Goal: Find specific page/section: Find specific page/section

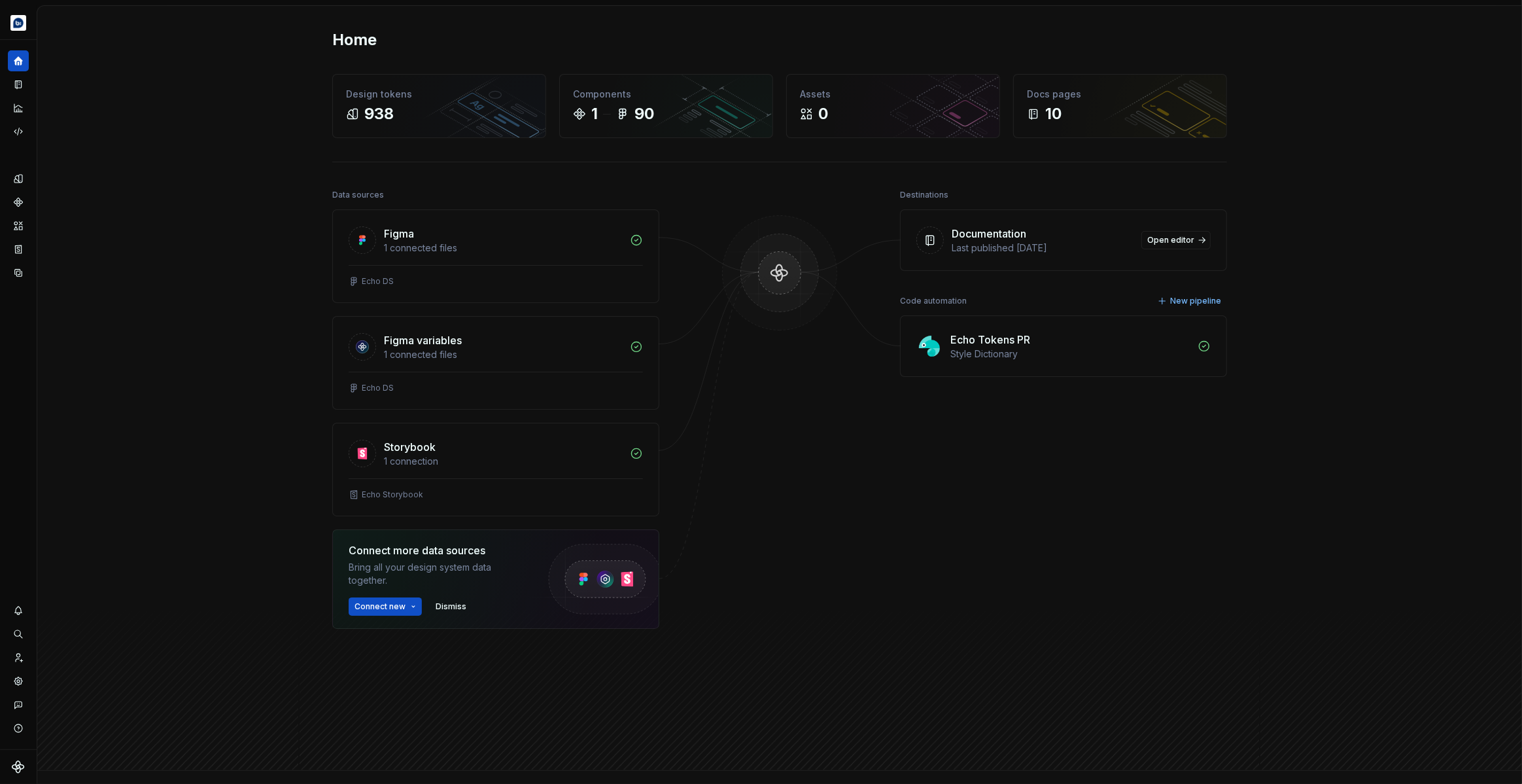
click at [1009, 341] on div "Echo Tokens PR" at bounding box center [990, 339] width 80 height 16
click at [933, 345] on img at bounding box center [930, 346] width 26 height 26
click at [24, 132] on div "Code automation" at bounding box center [18, 131] width 21 height 21
